Goal: Task Accomplishment & Management: Complete application form

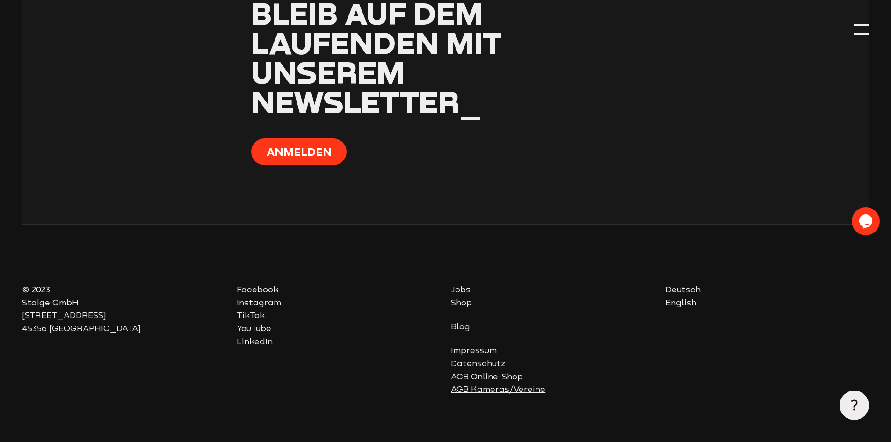
scroll to position [1235, 0]
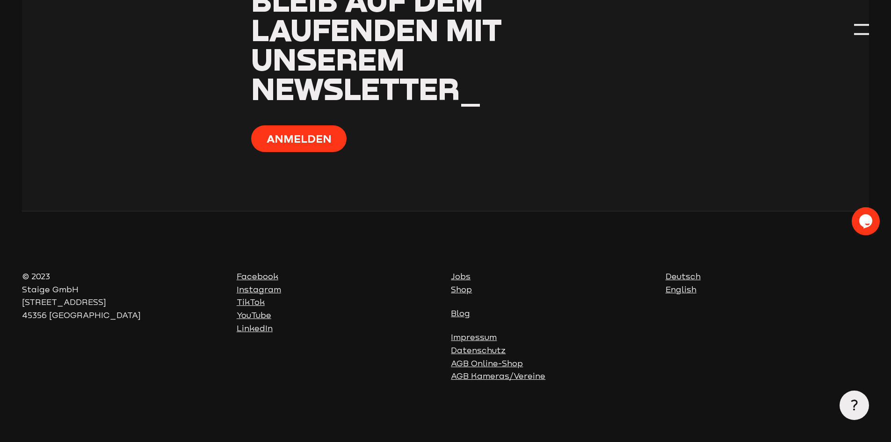
click at [465, 273] on link "Jobs" at bounding box center [461, 276] width 20 height 9
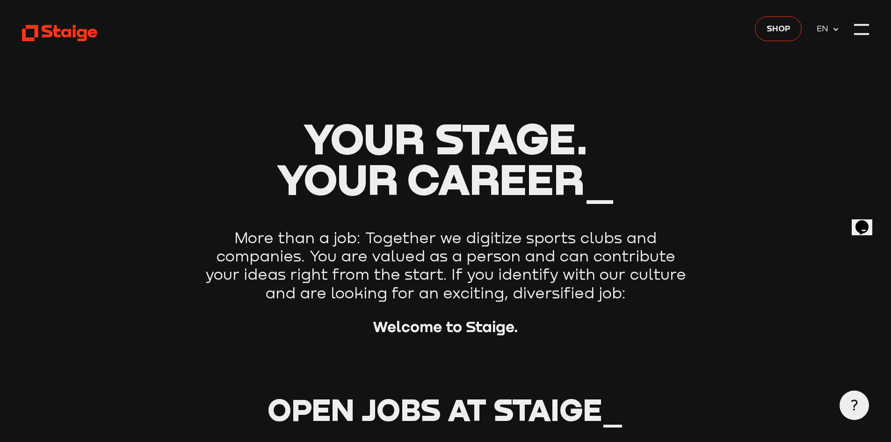
click at [821, 26] on span "EN" at bounding box center [824, 28] width 15 height 13
click at [823, 39] on span "DE" at bounding box center [824, 44] width 15 height 13
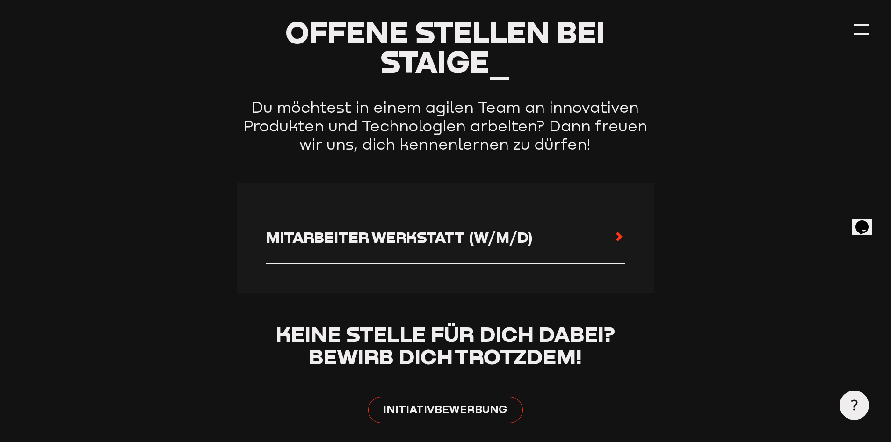
scroll to position [447, 0]
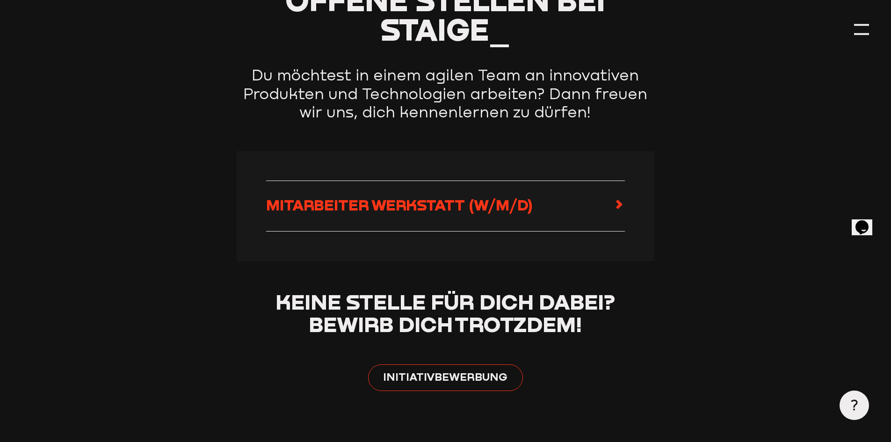
click at [610, 204] on link "Mitarbeiter Werkstatt (w/m/d)" at bounding box center [445, 206] width 359 height 21
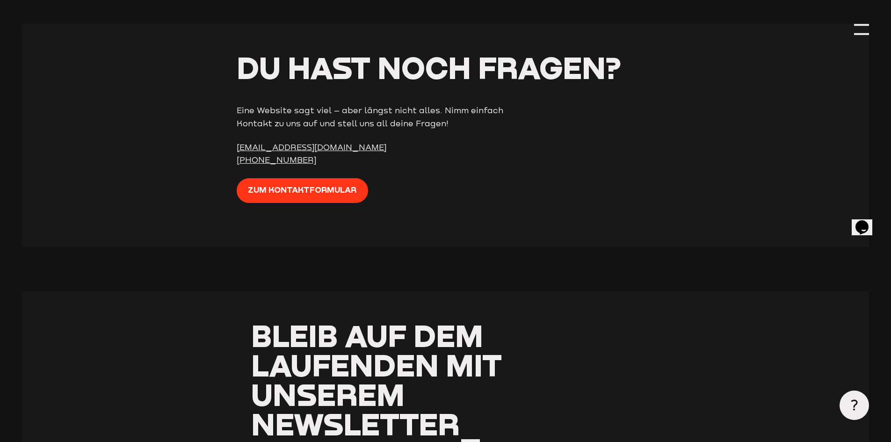
scroll to position [2659, 0]
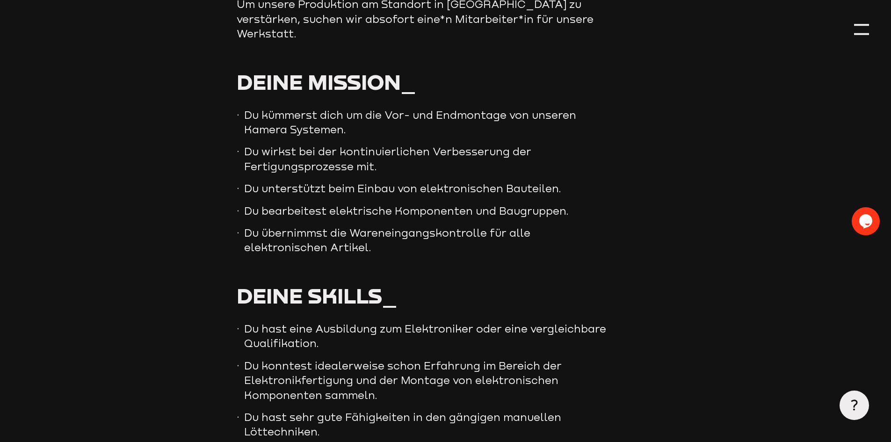
scroll to position [484, 0]
